Goal: Transaction & Acquisition: Purchase product/service

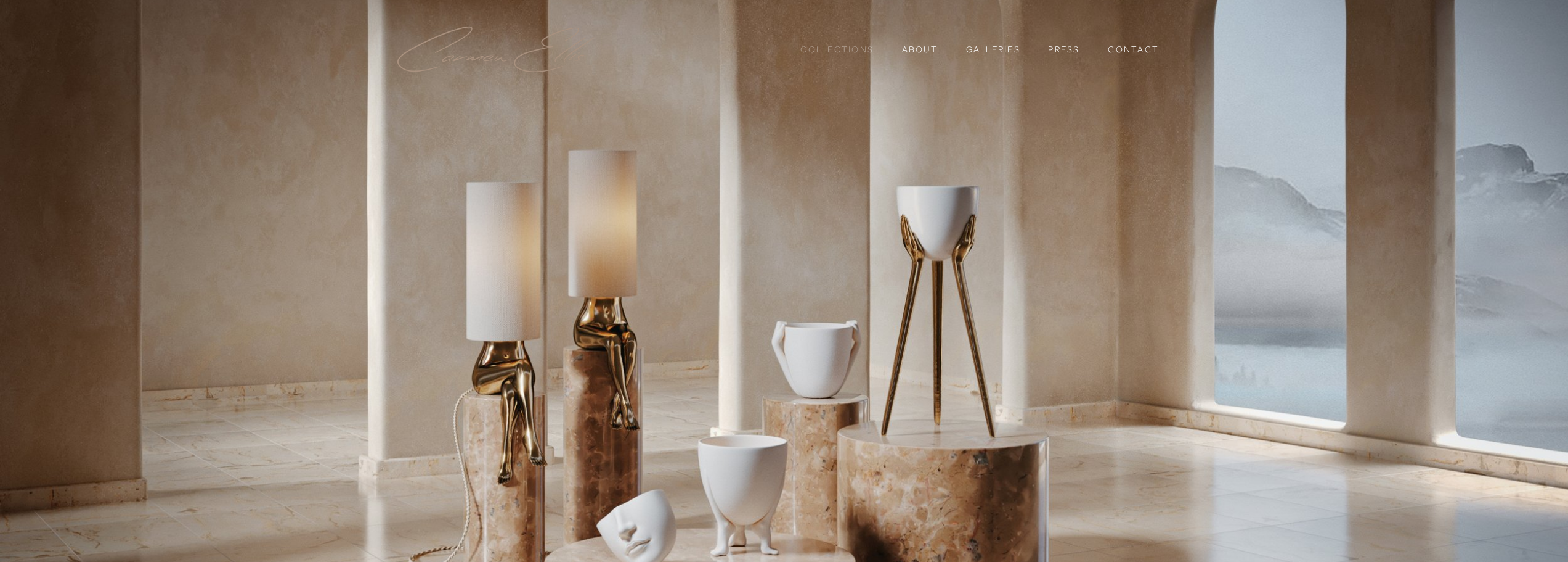
click at [823, 48] on link "Collections" at bounding box center [837, 49] width 74 height 21
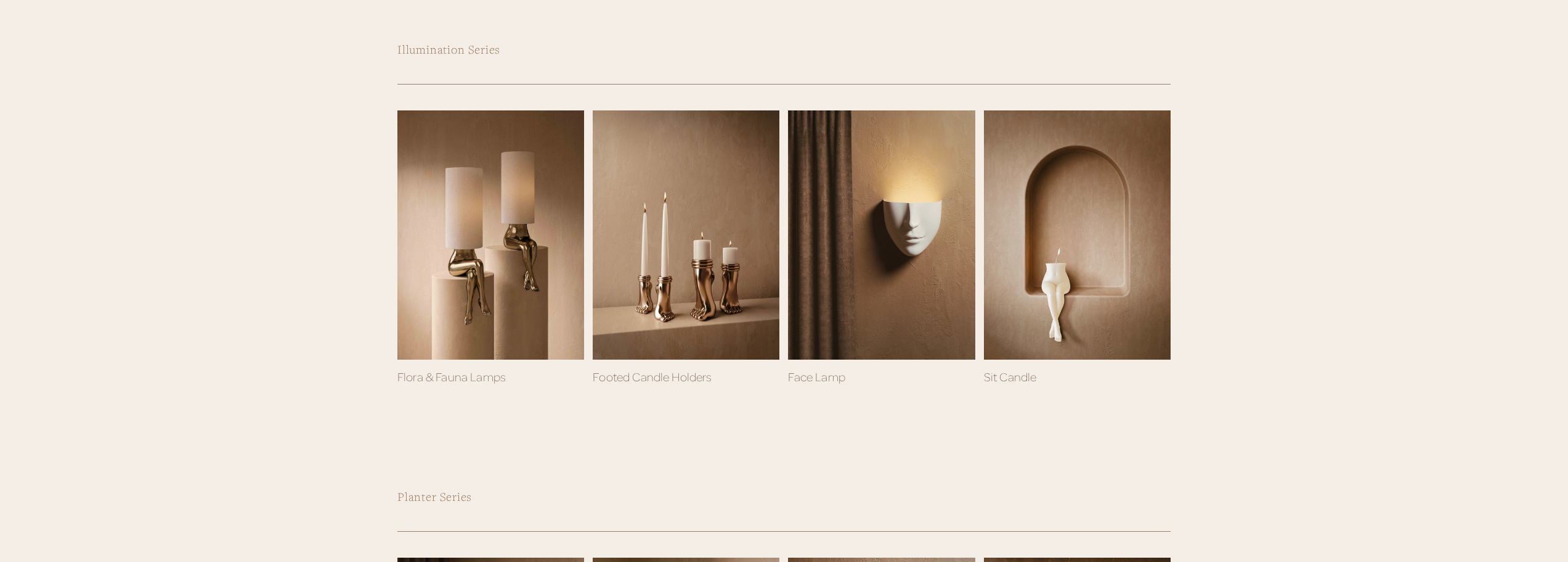
scroll to position [617, 0]
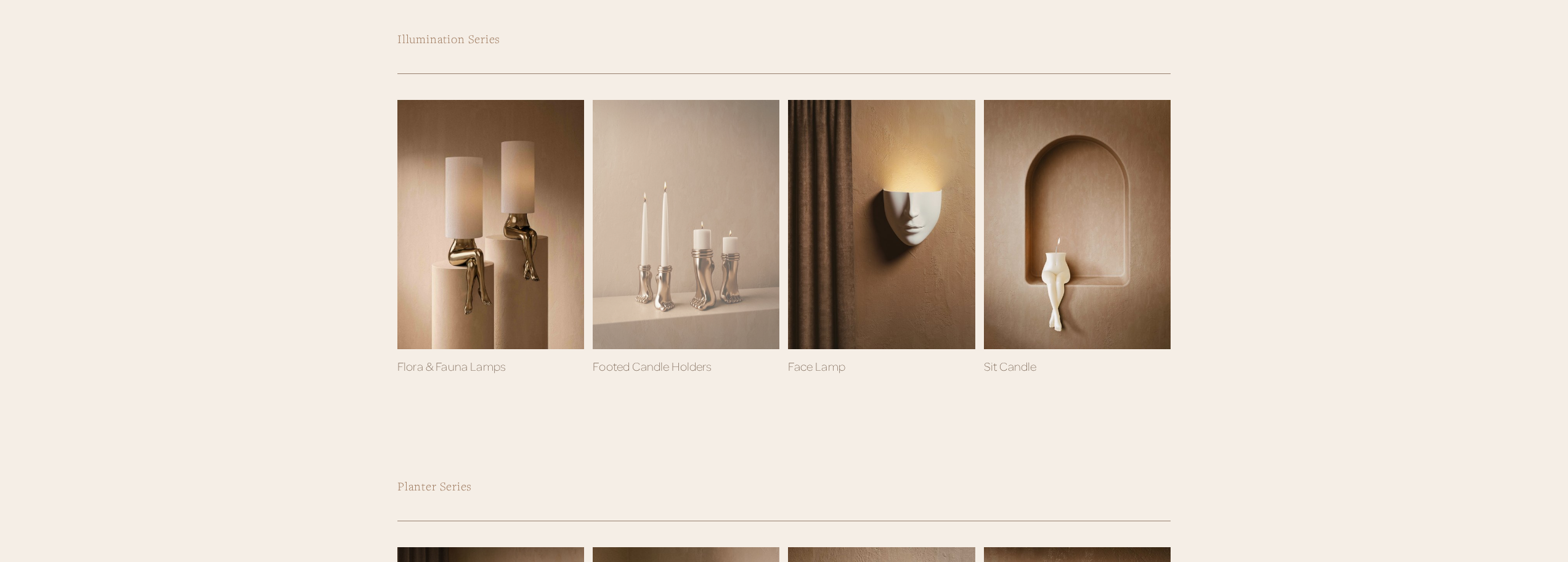
click at [669, 275] on div at bounding box center [686, 225] width 187 height 249
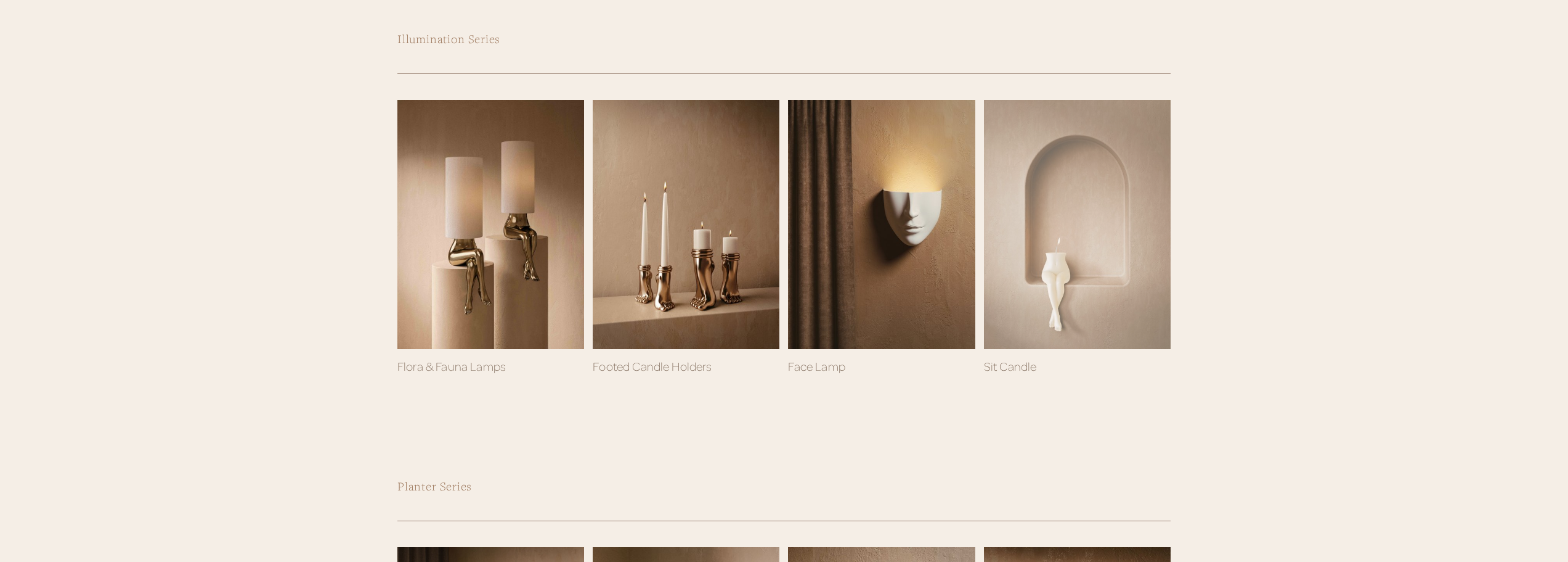
click at [1060, 267] on div at bounding box center [1077, 225] width 187 height 249
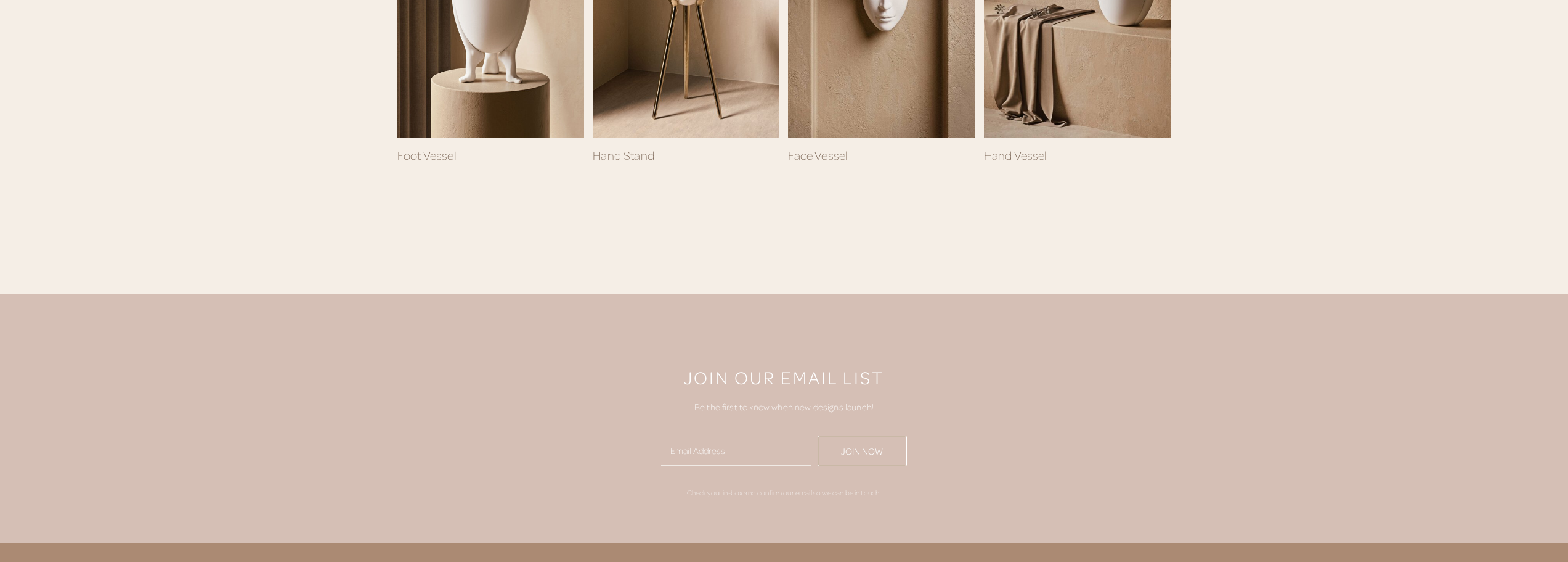
scroll to position [1356, 0]
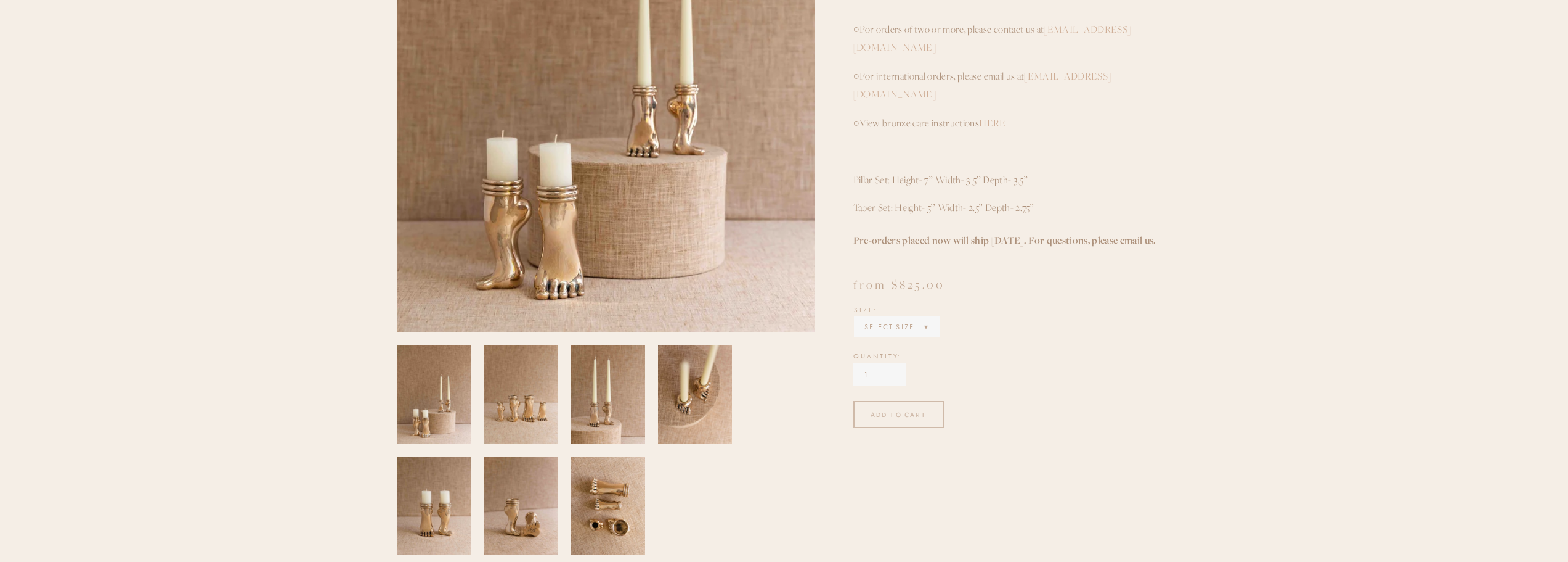
scroll to position [370, 0]
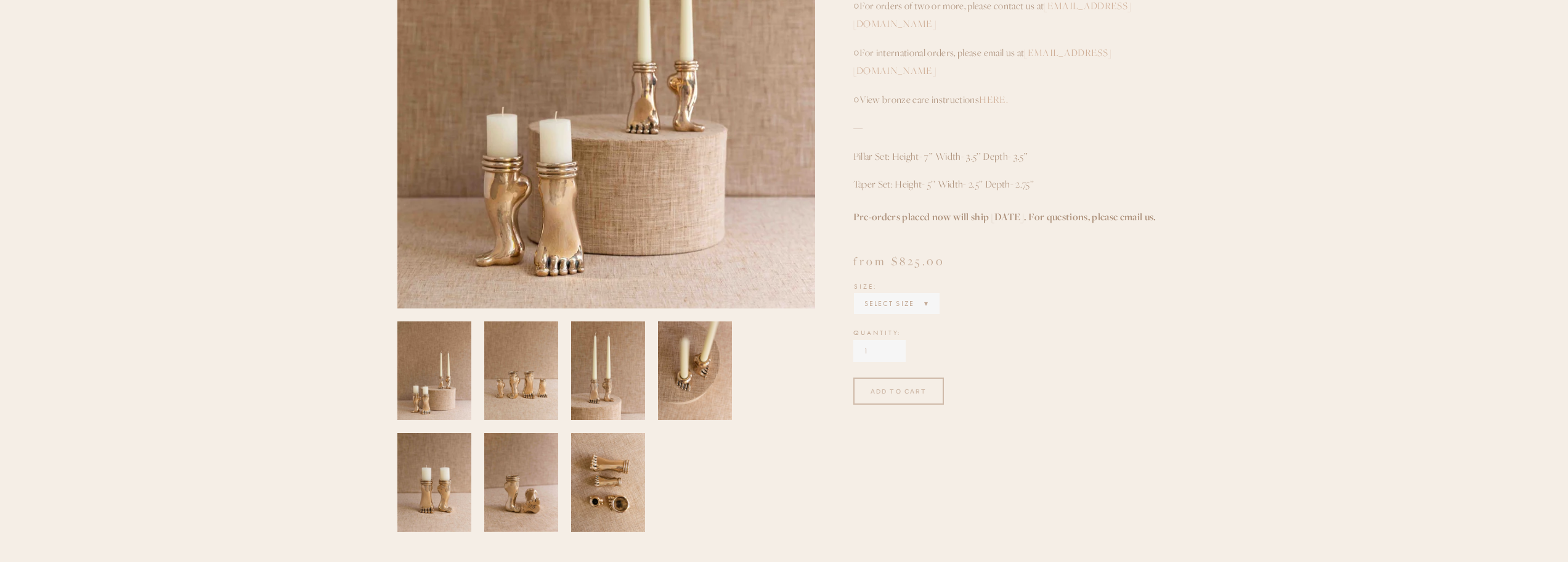
click at [927, 294] on select "Select Size 7 Inch Pillar Set 5 Inch Taper Set" at bounding box center [897, 304] width 83 height 19
select select "5 Inch Taper Set"
click at [856, 294] on select "Select Size 7 Inch Pillar Set 5 Inch Taper Set" at bounding box center [897, 304] width 83 height 19
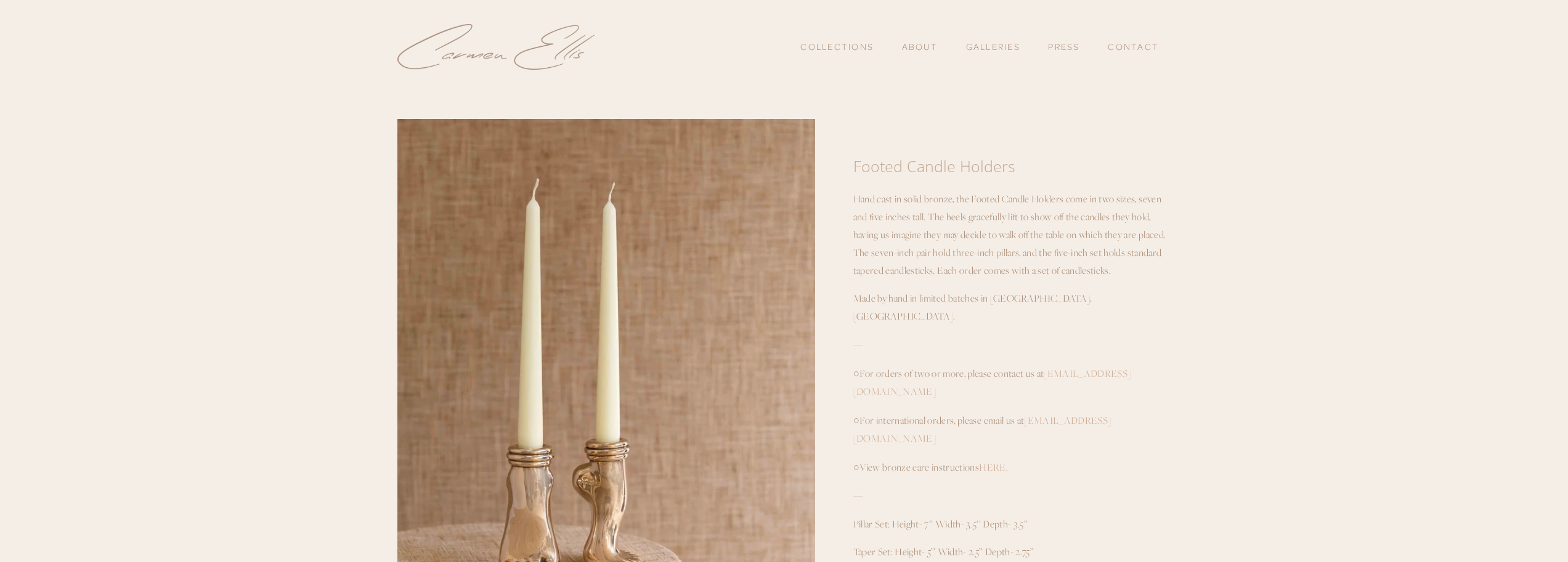
scroll to position [0, 0]
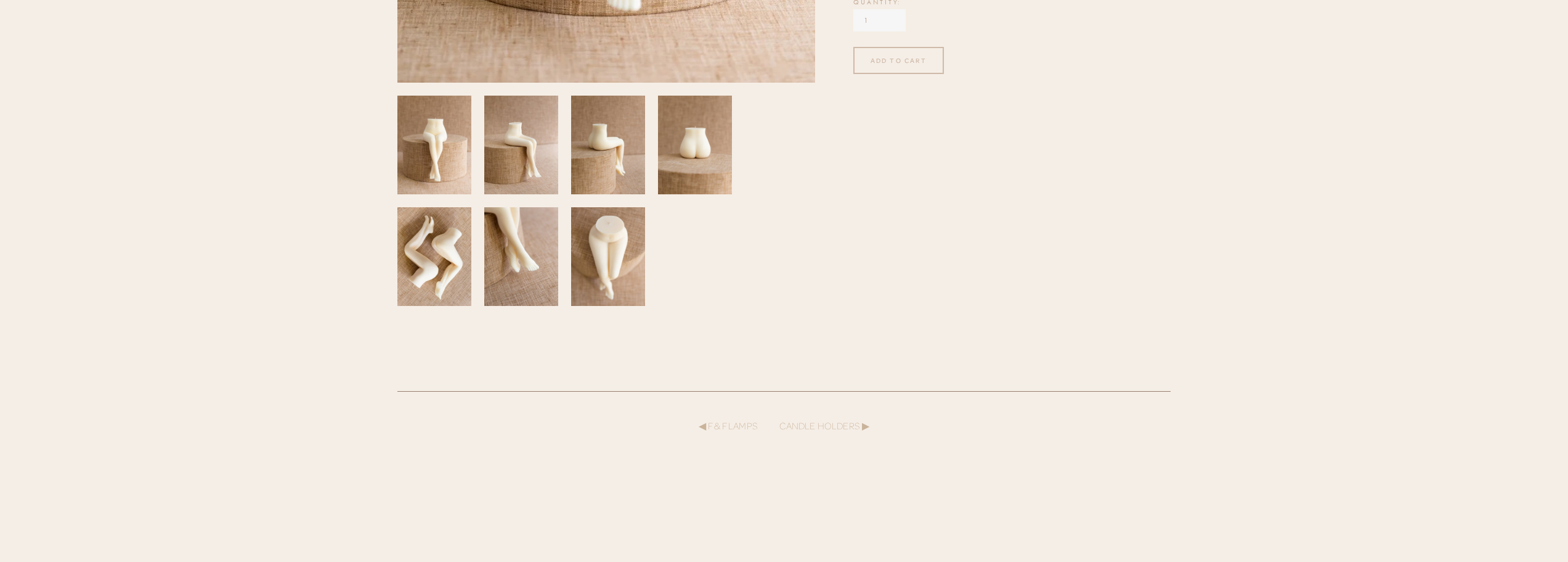
scroll to position [617, 0]
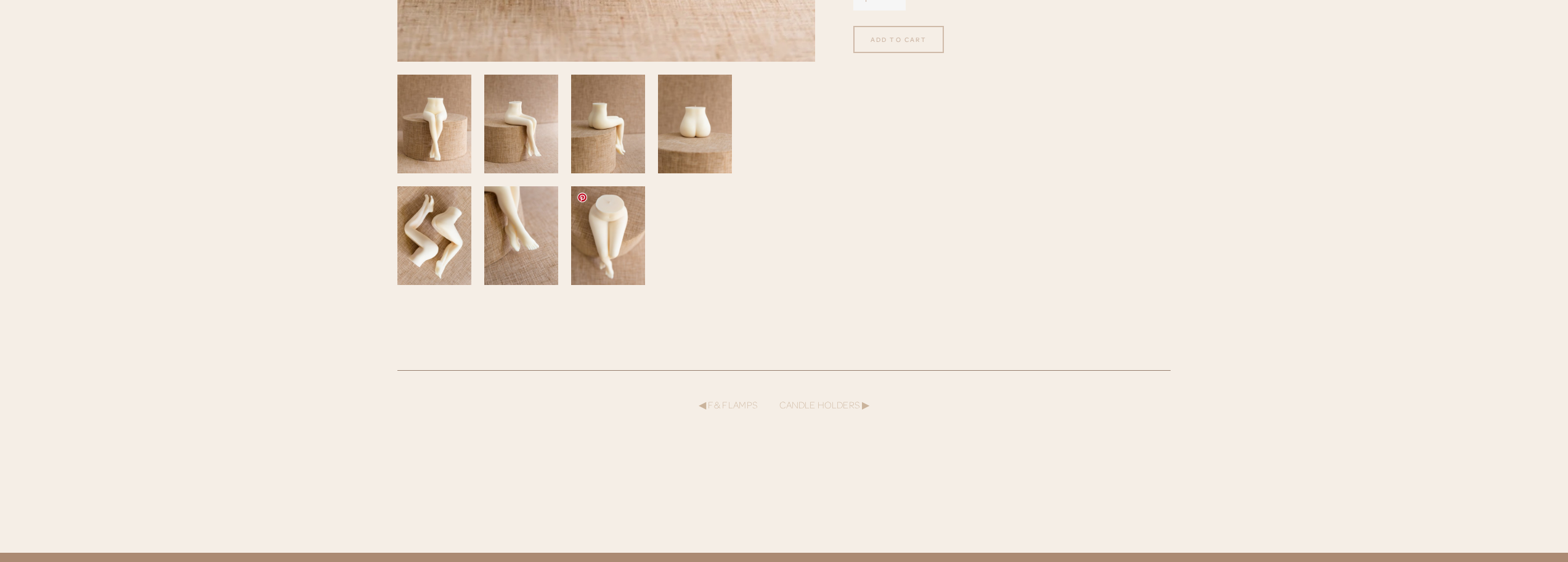
click at [616, 205] on img at bounding box center [608, 236] width 74 height 99
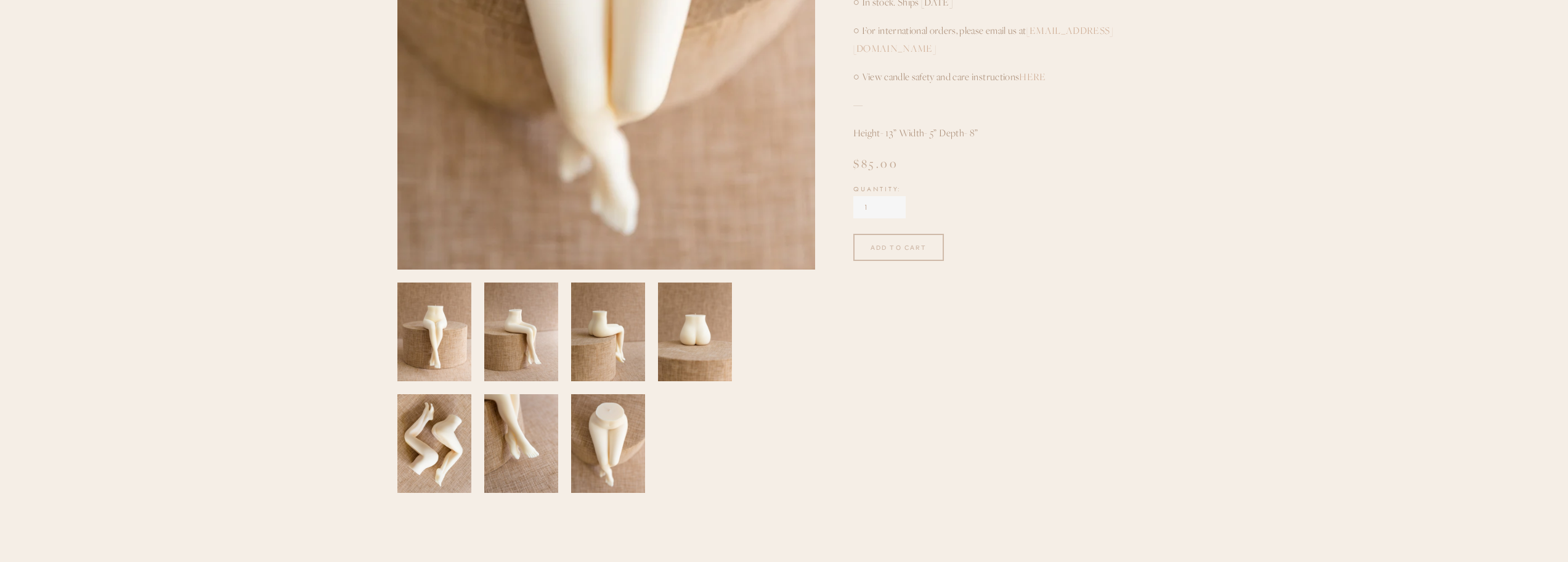
scroll to position [431, 0]
